Goal: Navigation & Orientation: Find specific page/section

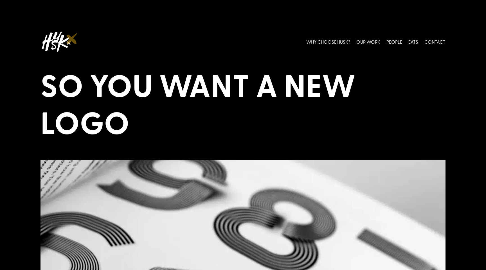
click at [62, 39] on img at bounding box center [56, 41] width 31 height 25
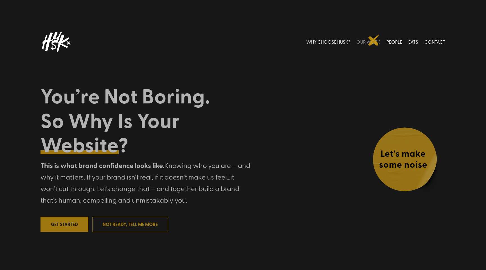
click at [374, 40] on link "OUR WORK" at bounding box center [369, 41] width 24 height 25
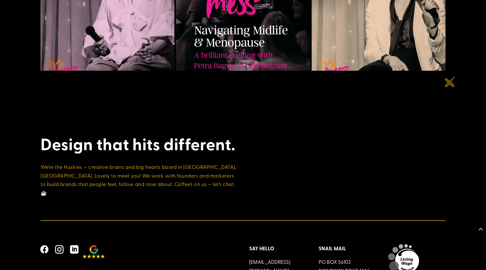
scroll to position [2202, 0]
